Goal: Task Accomplishment & Management: Manage account settings

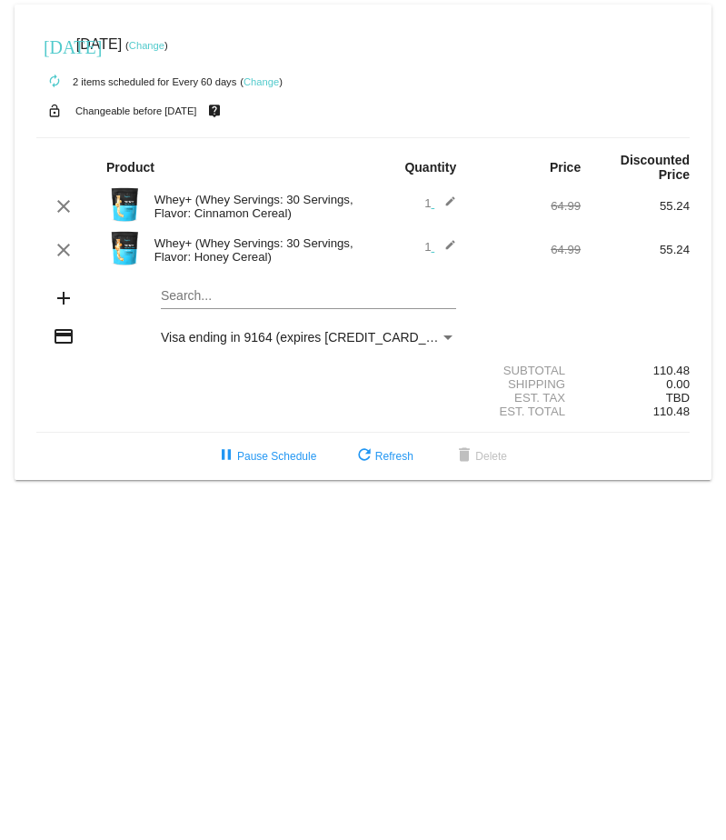
click at [165, 43] on link "Change" at bounding box center [146, 45] width 35 height 11
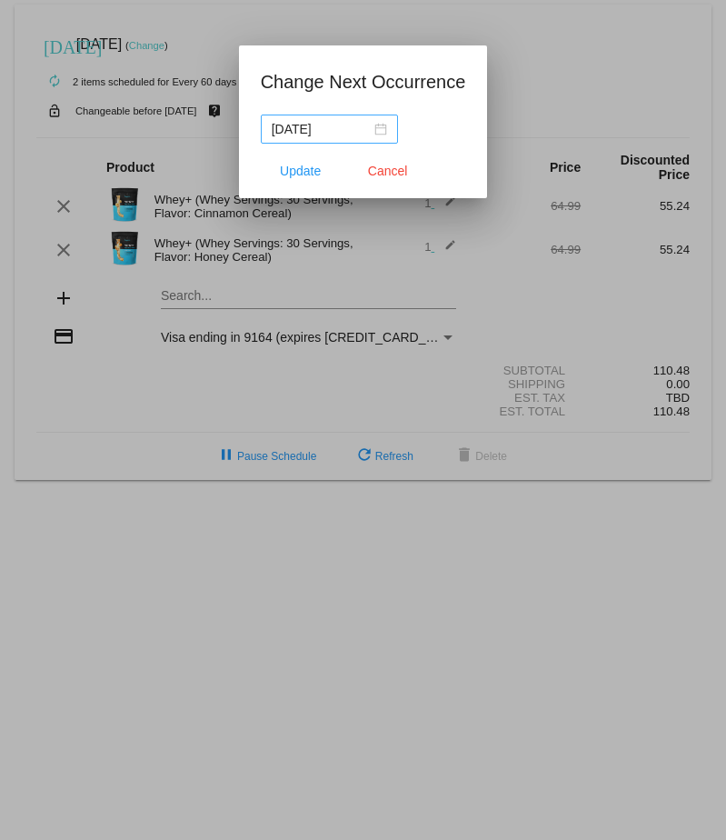
click at [384, 129] on div "[DATE]" at bounding box center [329, 129] width 115 height 20
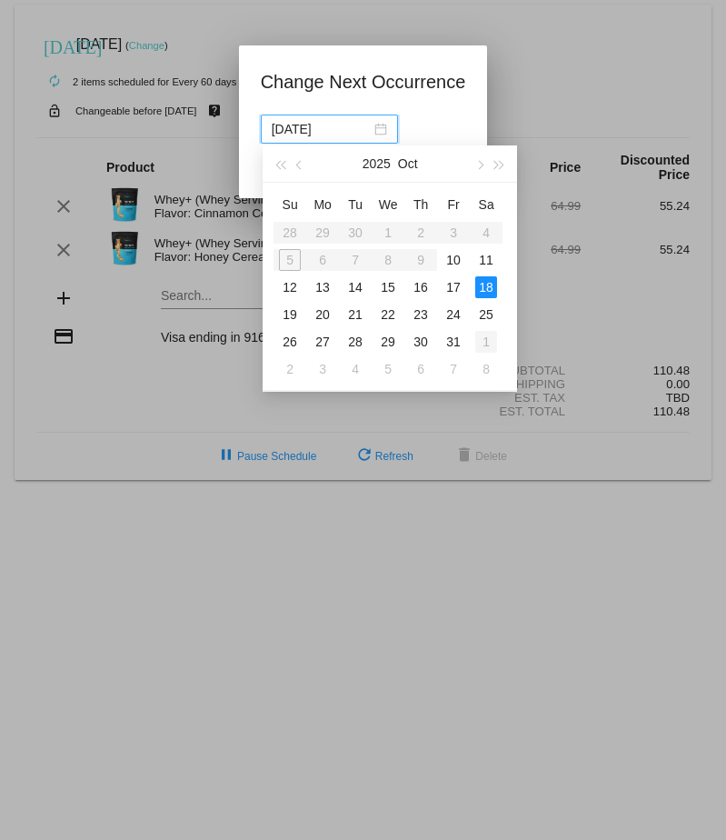
click at [482, 335] on div "1" at bounding box center [486, 342] width 22 height 22
type input "[DATE]"
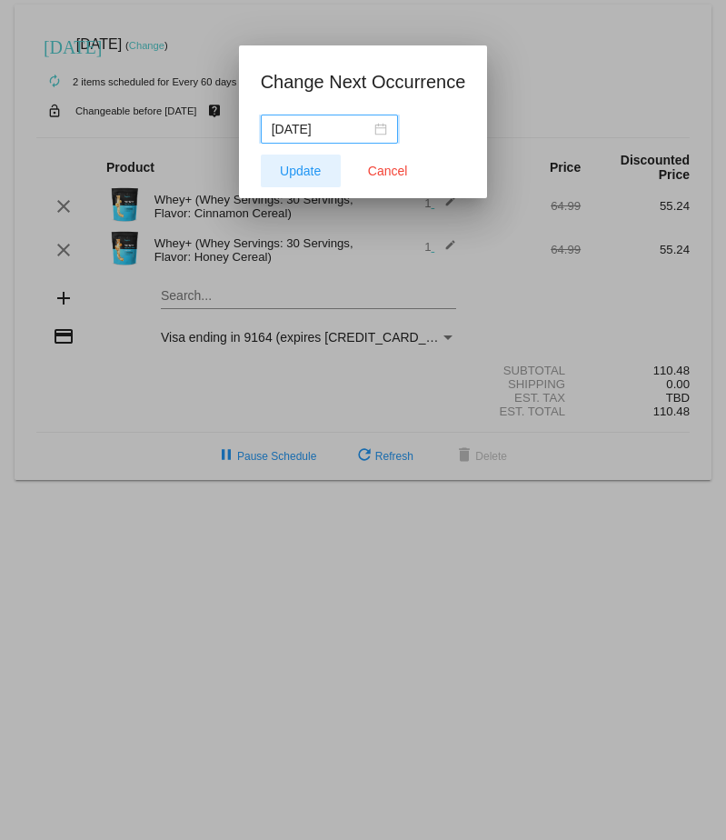
click at [305, 168] on span "Update" at bounding box center [300, 171] width 41 height 15
